Goal: Task Accomplishment & Management: Complete application form

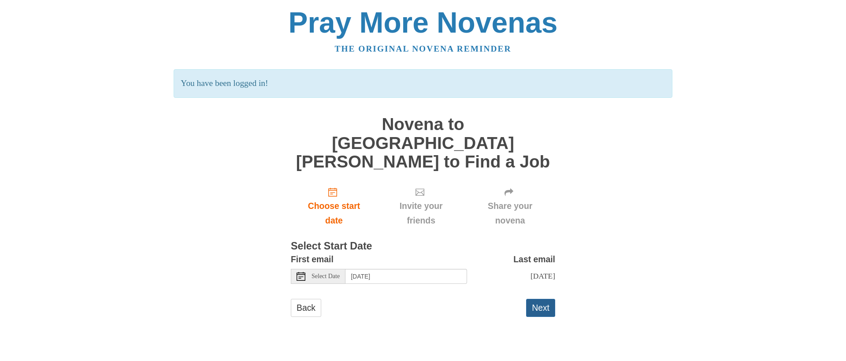
click at [546, 299] on button "Next" at bounding box center [540, 308] width 29 height 18
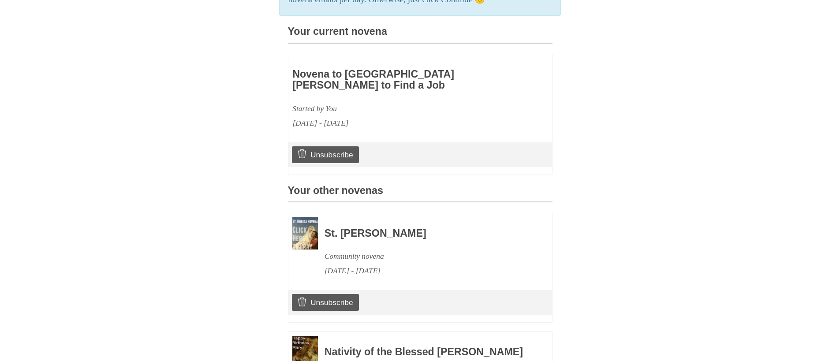
scroll to position [309, 0]
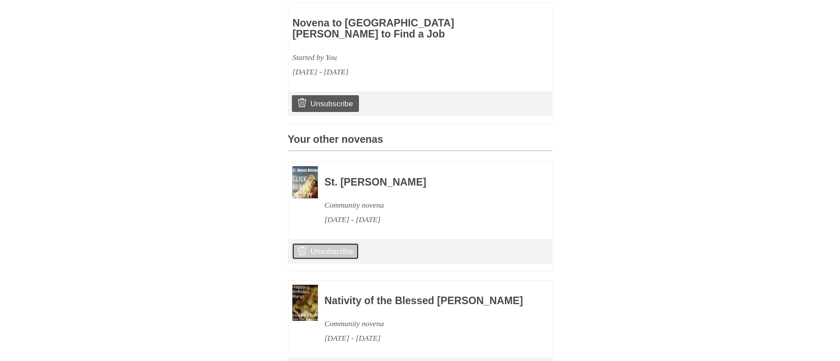
click at [344, 243] on link "Unsubscribe" at bounding box center [325, 251] width 67 height 17
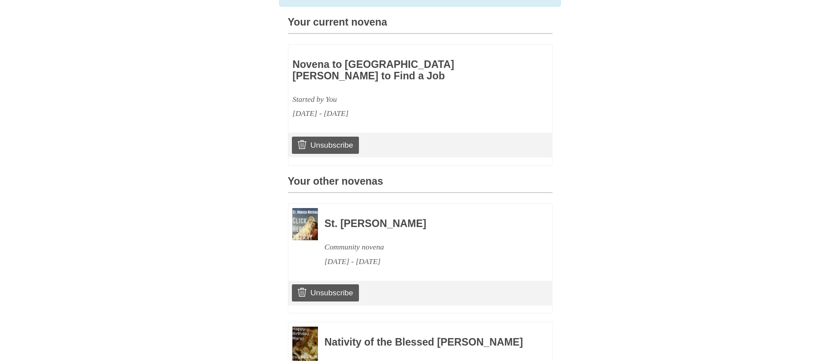
scroll to position [397, 0]
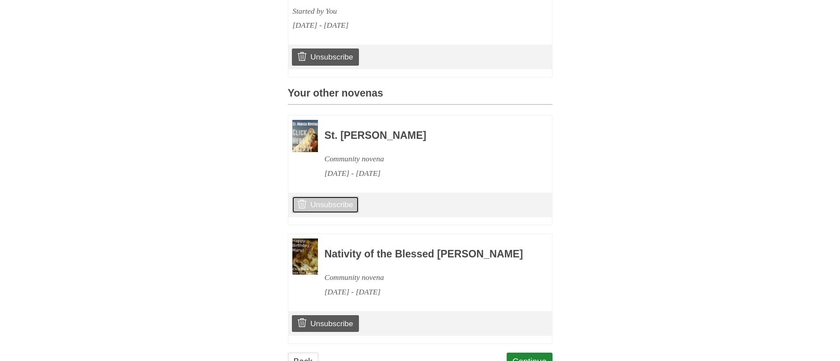
click at [346, 196] on link "Unsubscribe" at bounding box center [325, 204] width 67 height 17
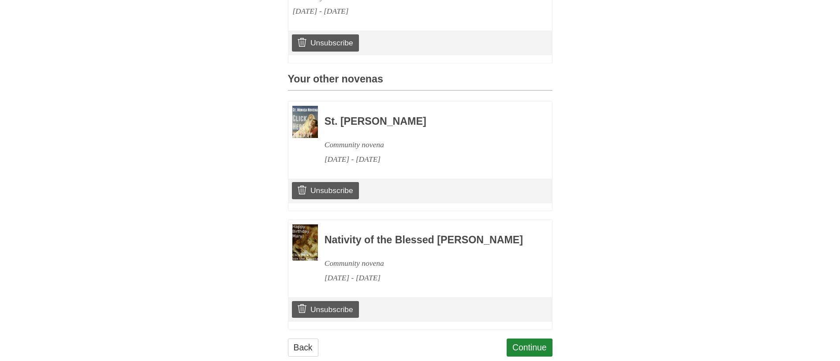
scroll to position [413, 0]
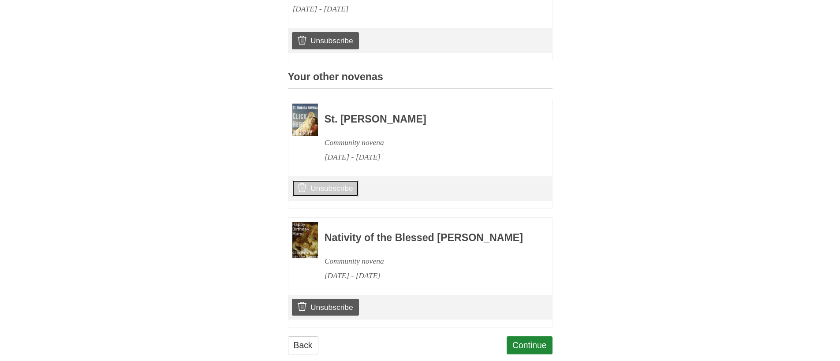
click at [340, 180] on link "Unsubscribe" at bounding box center [325, 188] width 67 height 17
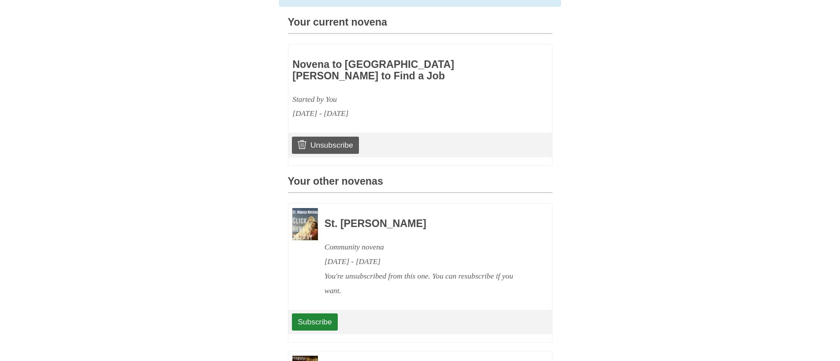
scroll to position [442, 0]
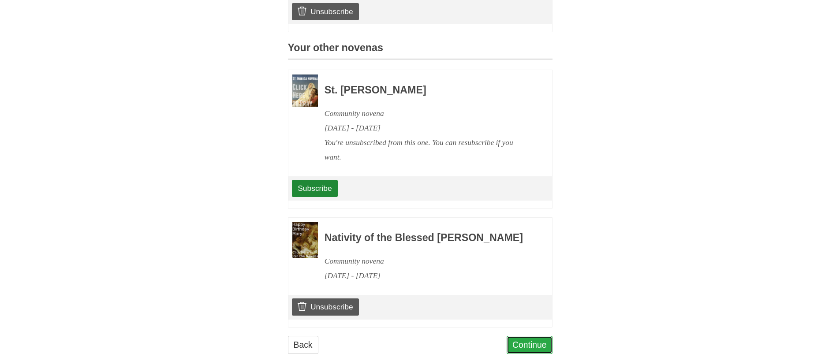
click at [534, 336] on link "Continue" at bounding box center [530, 345] width 46 height 18
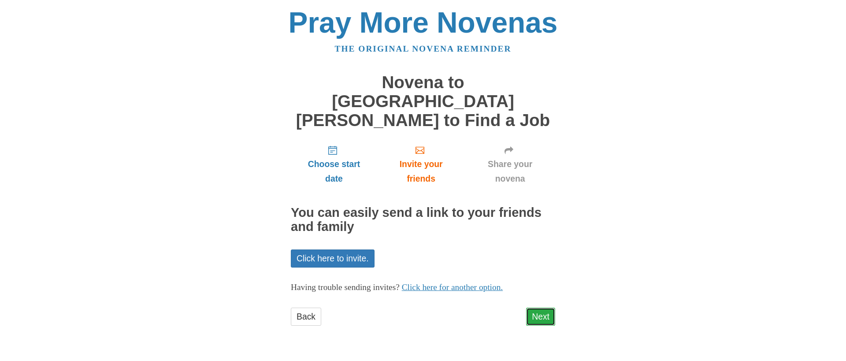
click at [538, 308] on link "Next" at bounding box center [540, 317] width 29 height 18
